Goal: Task Accomplishment & Management: Use online tool/utility

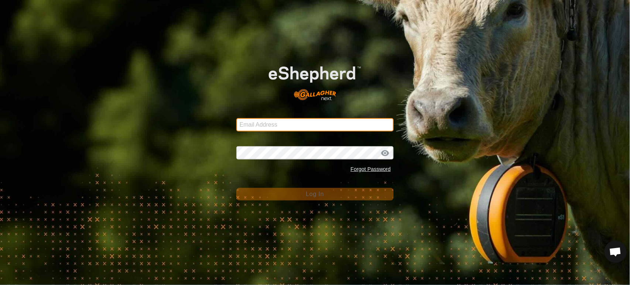
click at [267, 122] on input "Email Address" at bounding box center [315, 124] width 158 height 13
click at [324, 127] on input "Email Address" at bounding box center [315, 124] width 158 height 13
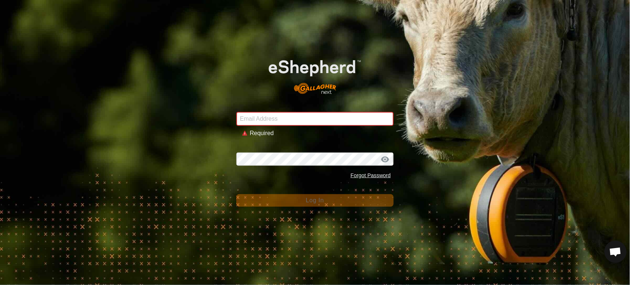
click at [141, 181] on div "Email Address Required Password Forgot Password Log In" at bounding box center [315, 142] width 630 height 285
click at [273, 120] on input "Email Address" at bounding box center [315, 119] width 158 height 14
click at [287, 119] on input "Email Address" at bounding box center [315, 119] width 158 height 14
click at [0, 285] on com-1password-button at bounding box center [0, 285] width 0 height 0
click at [297, 119] on input "Email Address" at bounding box center [315, 119] width 158 height 14
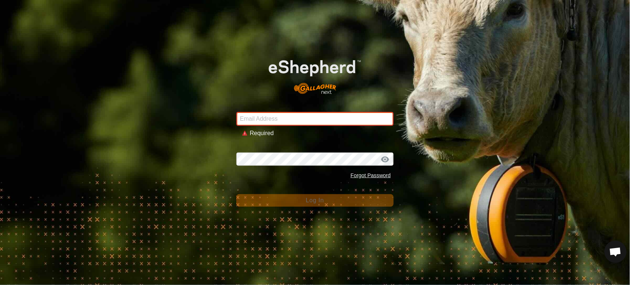
click at [0, 285] on com-1password-button at bounding box center [0, 285] width 0 height 0
type input "[PERSON_NAME][EMAIL_ADDRESS][DOMAIN_NAME]"
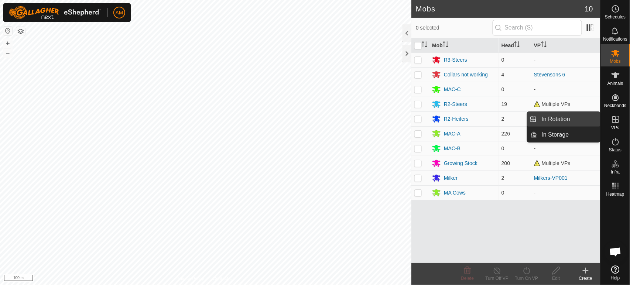
click at [592, 124] on link "In Rotation" at bounding box center [568, 119] width 63 height 15
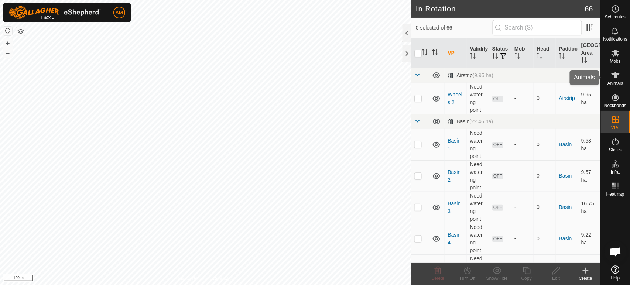
click at [615, 77] on icon at bounding box center [616, 75] width 8 height 6
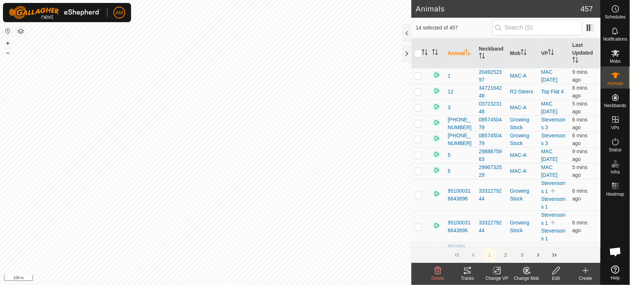
checkbox input "true"
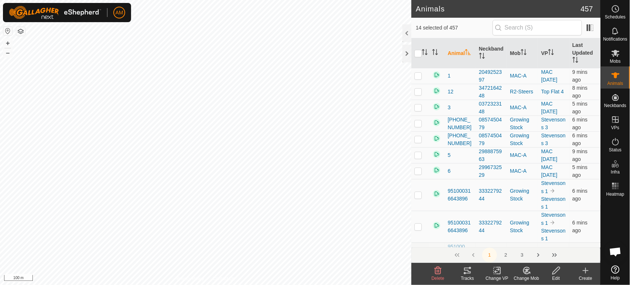
checkbox input "true"
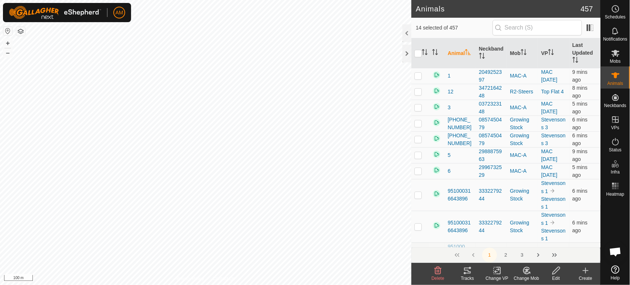
checkbox input "true"
click at [500, 270] on icon at bounding box center [498, 270] width 3 height 7
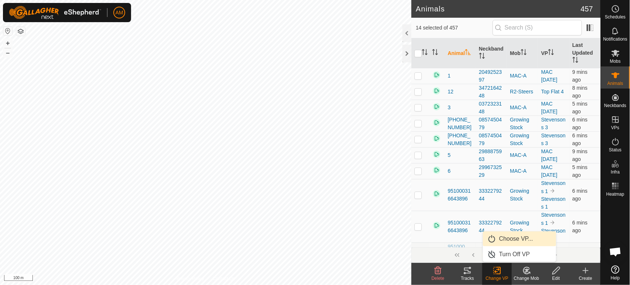
click at [512, 239] on link "Choose VP..." at bounding box center [519, 239] width 73 height 15
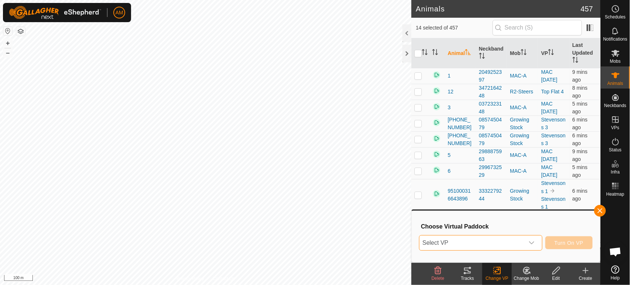
click at [507, 249] on span "Select VP" at bounding box center [472, 243] width 105 height 15
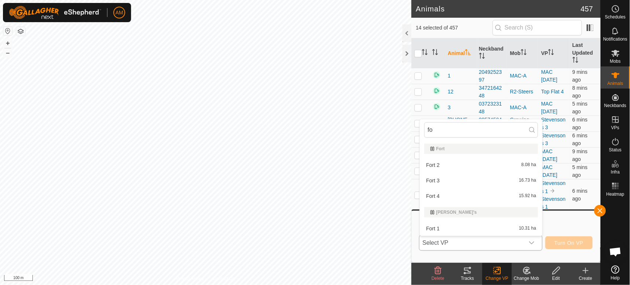
type input "f"
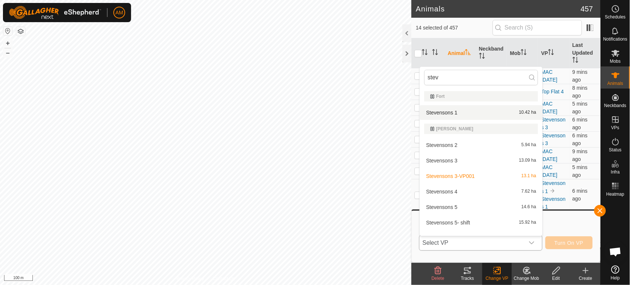
type input "stev"
click at [458, 113] on li "Stevensons 1 10.42 ha" at bounding box center [481, 112] width 123 height 15
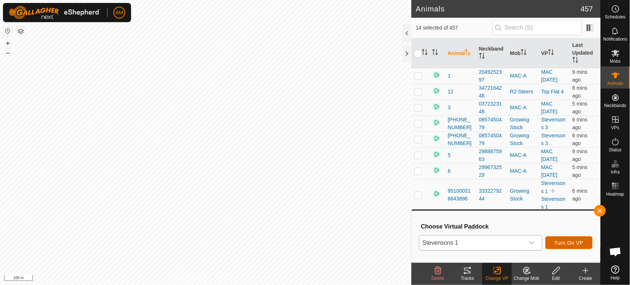
click at [584, 242] on button "Turn On VP" at bounding box center [569, 242] width 47 height 13
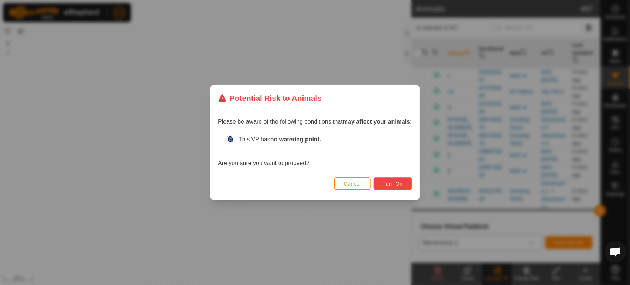
click at [389, 179] on button "Turn On" at bounding box center [393, 183] width 38 height 13
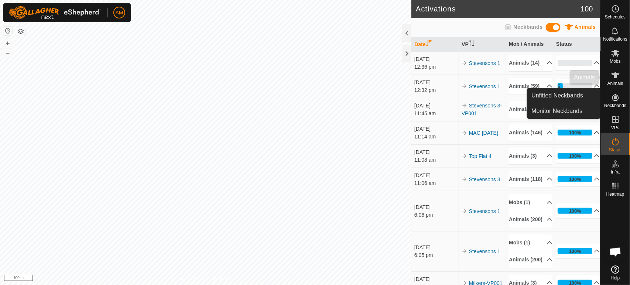
click at [612, 78] on icon at bounding box center [615, 75] width 9 height 9
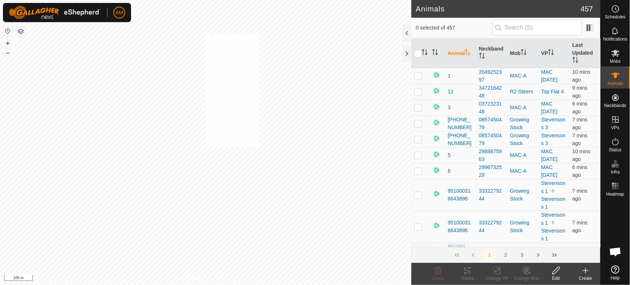
checkbox input "true"
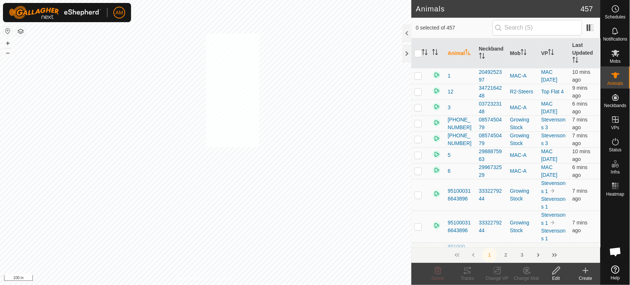
checkbox input "true"
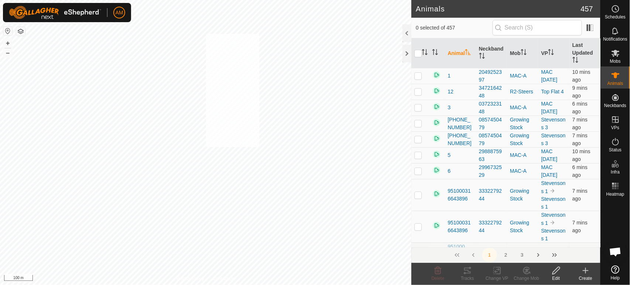
checkbox input "true"
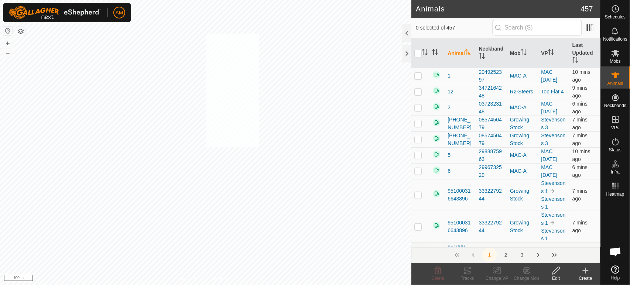
checkbox input "true"
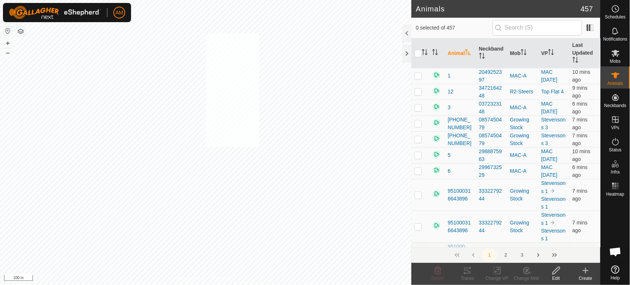
checkbox input "true"
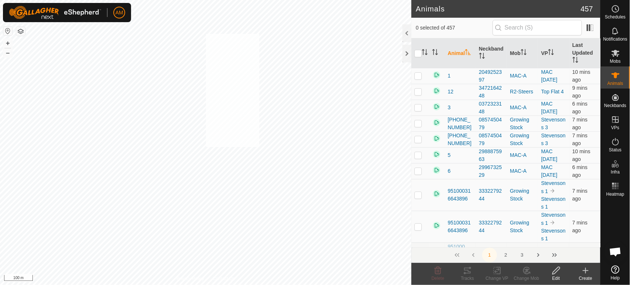
checkbox input "true"
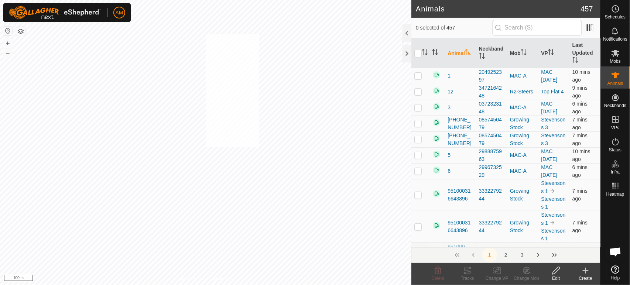
checkbox input "true"
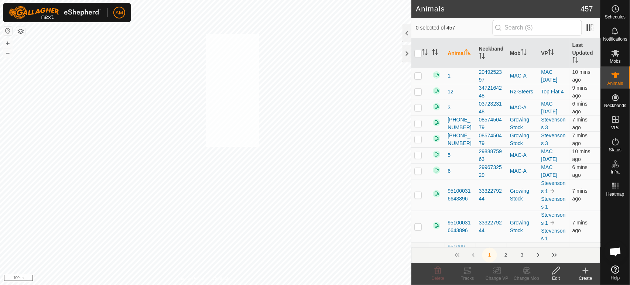
checkbox input "true"
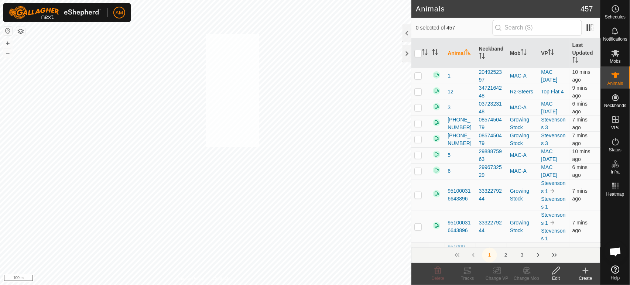
checkbox input "true"
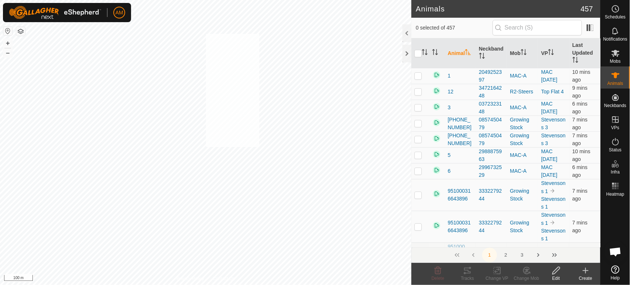
checkbox input "true"
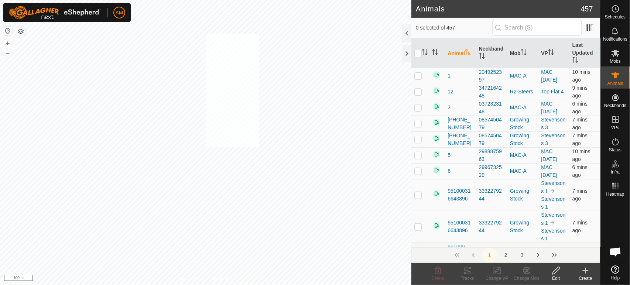
checkbox input "true"
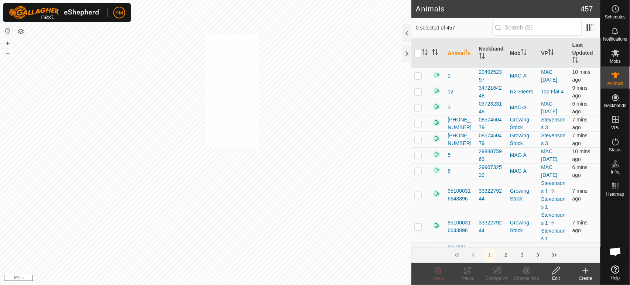
checkbox input "true"
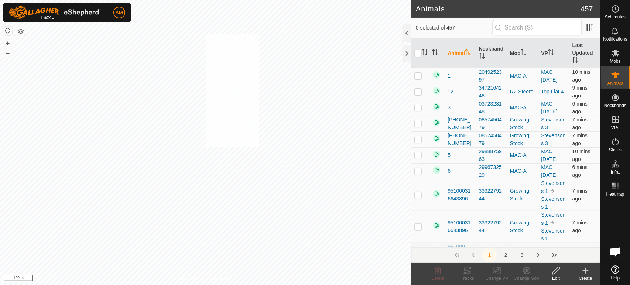
checkbox input "true"
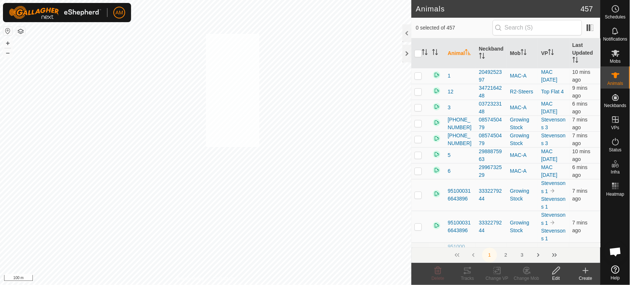
checkbox input "true"
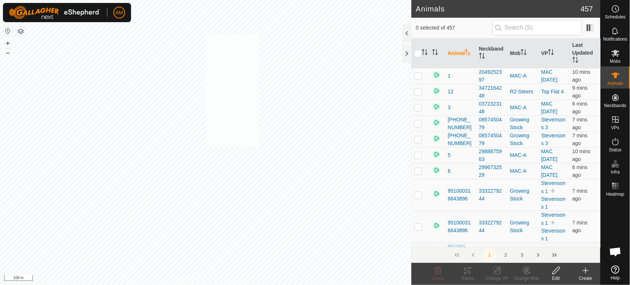
checkbox input "true"
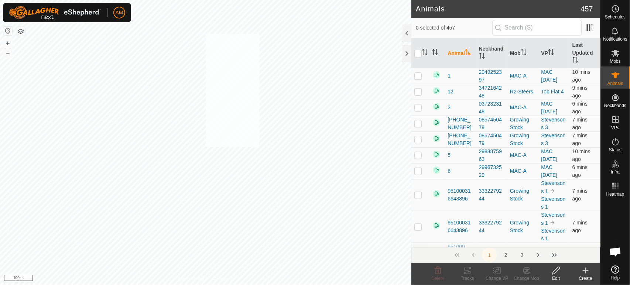
checkbox input "true"
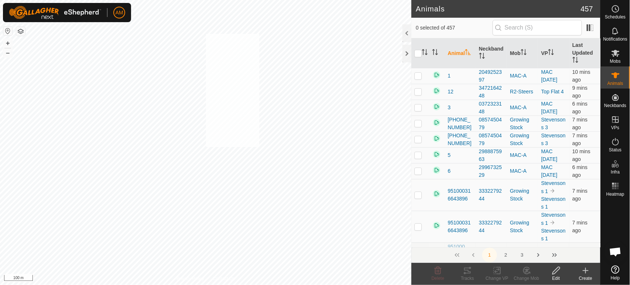
checkbox input "true"
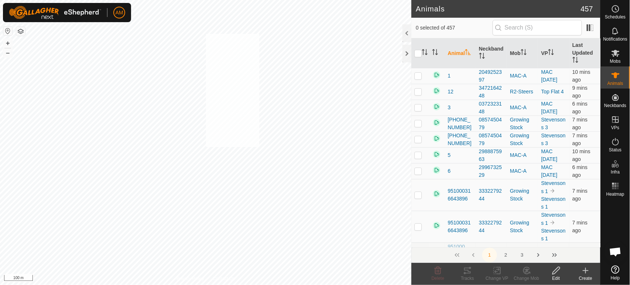
checkbox input "true"
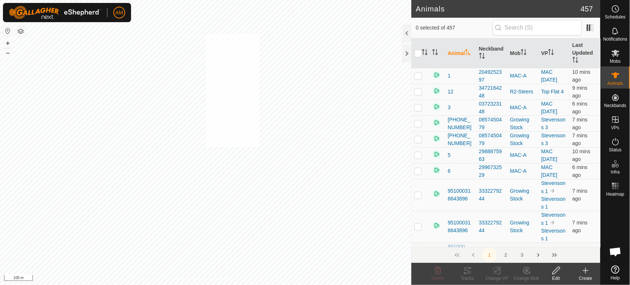
checkbox input "true"
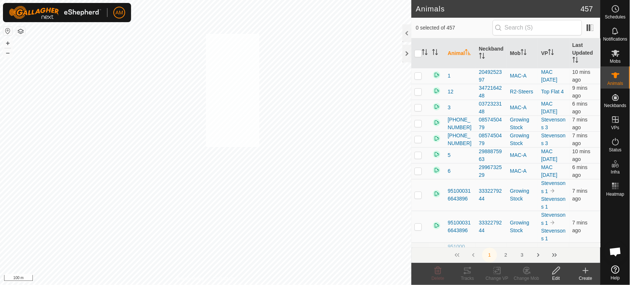
checkbox input "true"
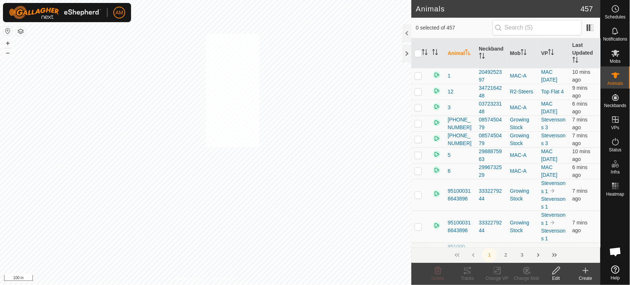
checkbox input "true"
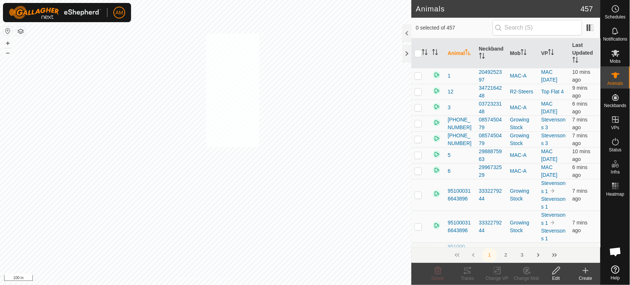
checkbox input "true"
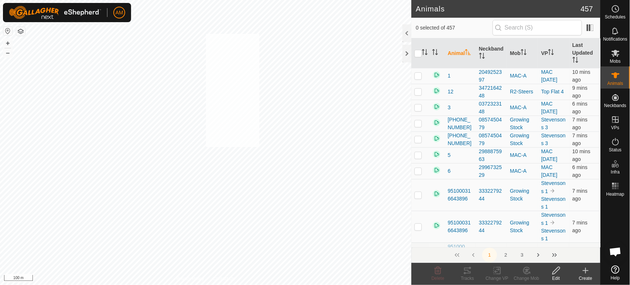
checkbox input "true"
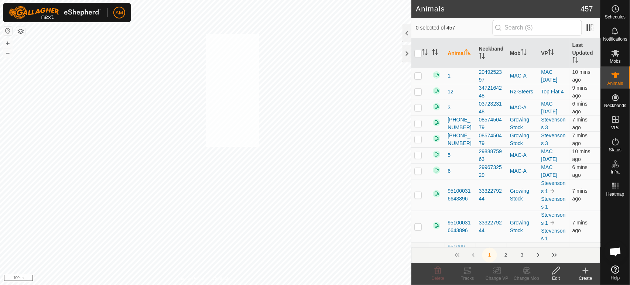
checkbox input "true"
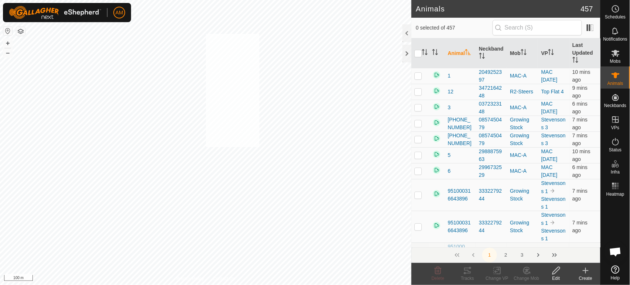
checkbox input "true"
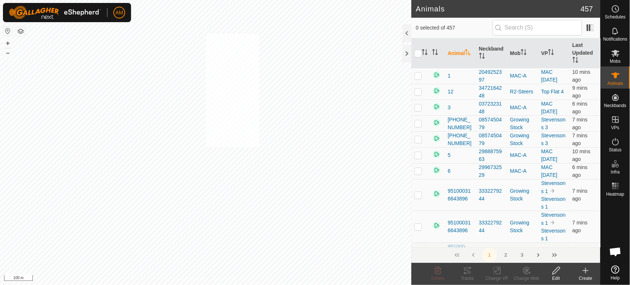
checkbox input "true"
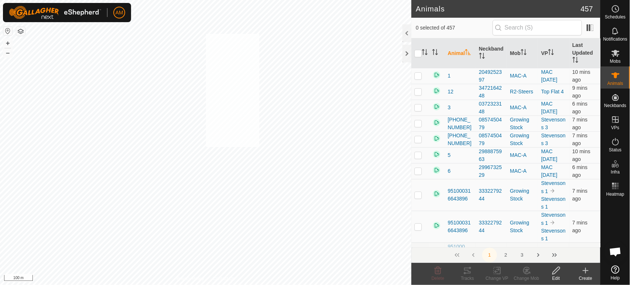
checkbox input "true"
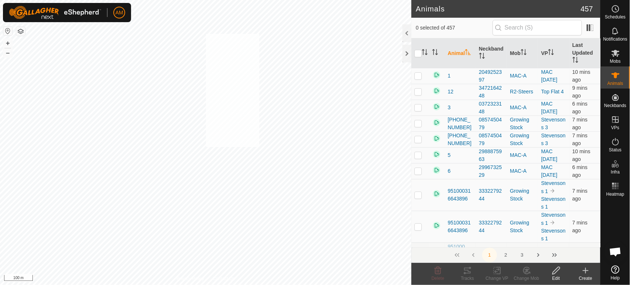
checkbox input "true"
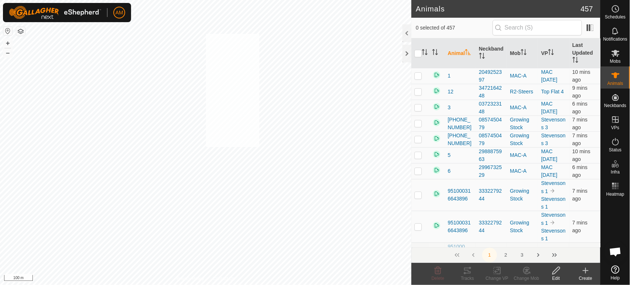
checkbox input "true"
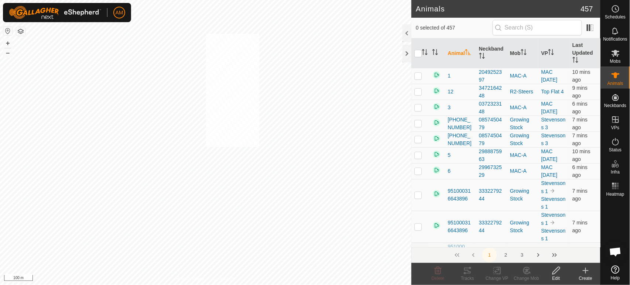
checkbox input "true"
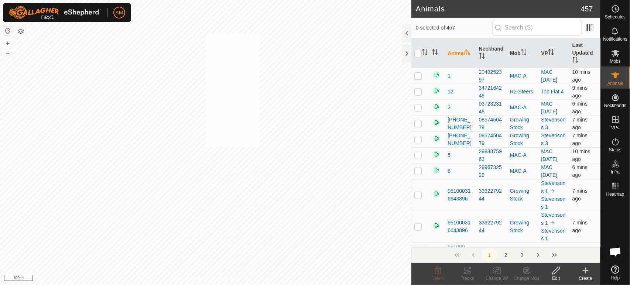
checkbox input "true"
click at [497, 269] on icon at bounding box center [497, 270] width 9 height 9
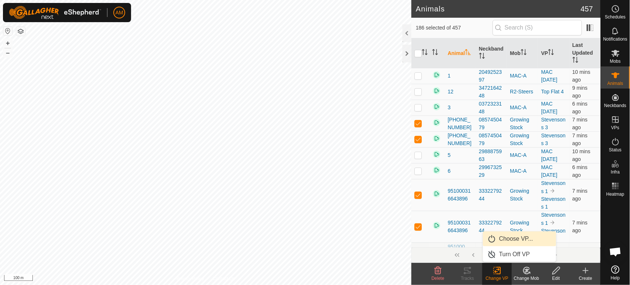
click at [522, 239] on link "Choose VP..." at bounding box center [519, 239] width 73 height 15
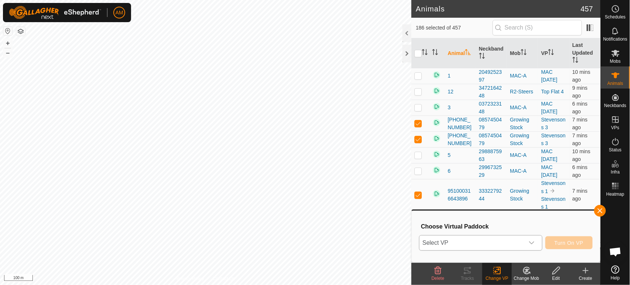
click at [496, 247] on span "Select VP" at bounding box center [472, 243] width 105 height 15
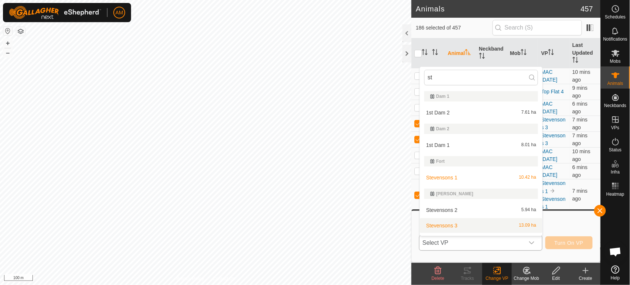
scroll to position [13, 0]
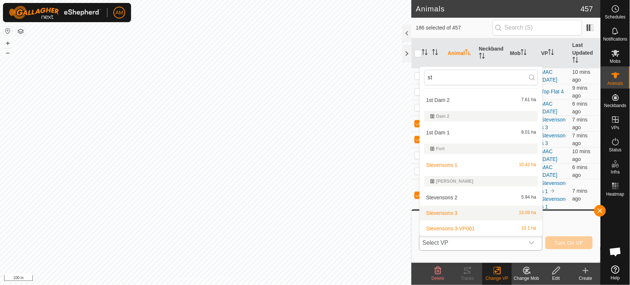
type input "st"
click at [458, 213] on li "Stevensons 3 13.09 ha" at bounding box center [481, 213] width 123 height 15
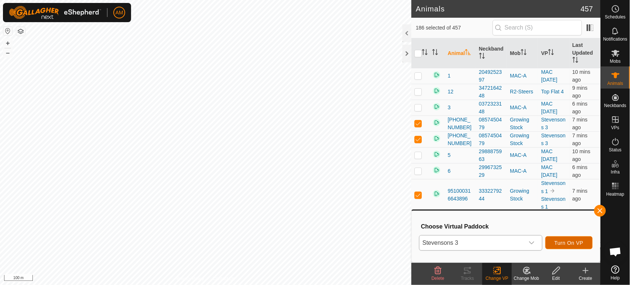
click at [580, 242] on span "Turn On VP" at bounding box center [569, 243] width 29 height 6
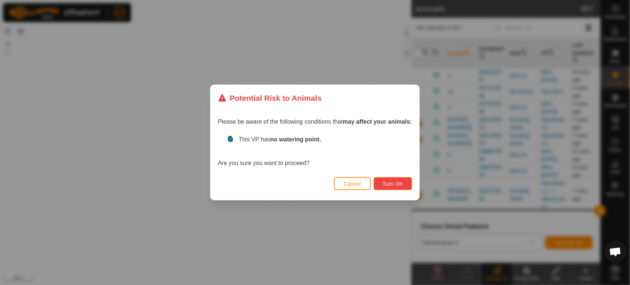
click at [399, 184] on span "Turn On" at bounding box center [393, 184] width 20 height 6
